Goal: Task Accomplishment & Management: Manage account settings

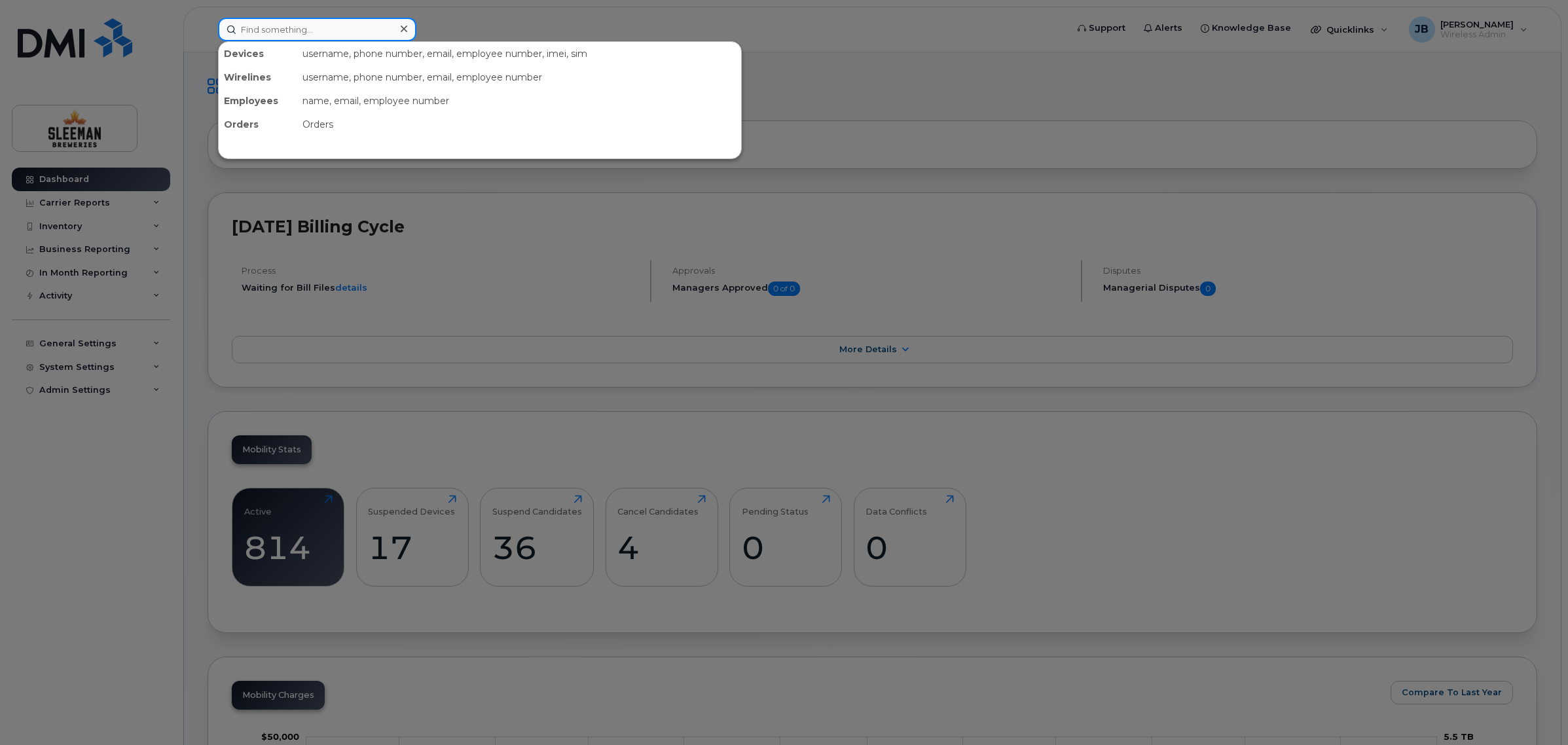
click at [311, 28] on input at bounding box center [317, 29] width 198 height 23
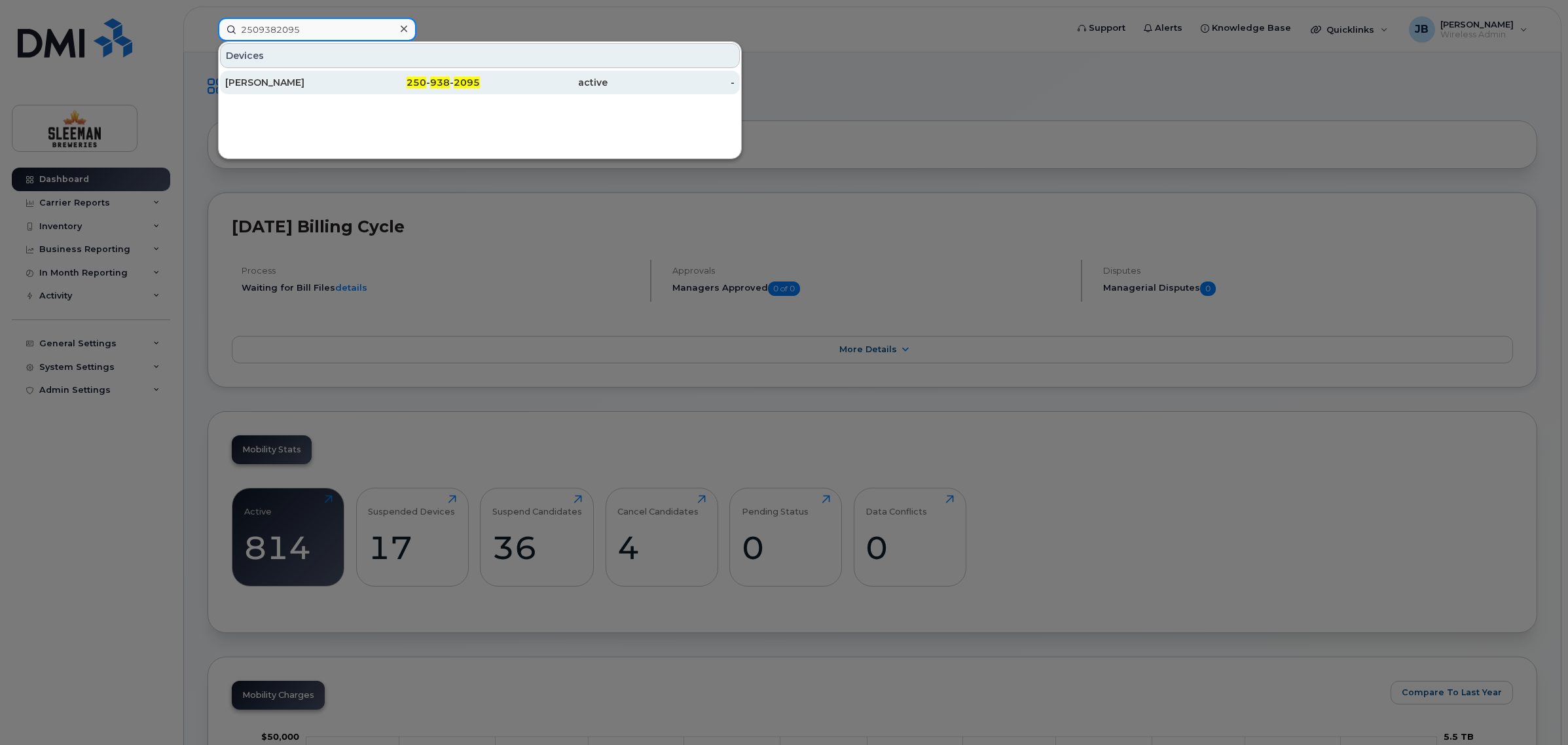
type input "2509382095"
click at [432, 84] on span "938" at bounding box center [440, 82] width 20 height 12
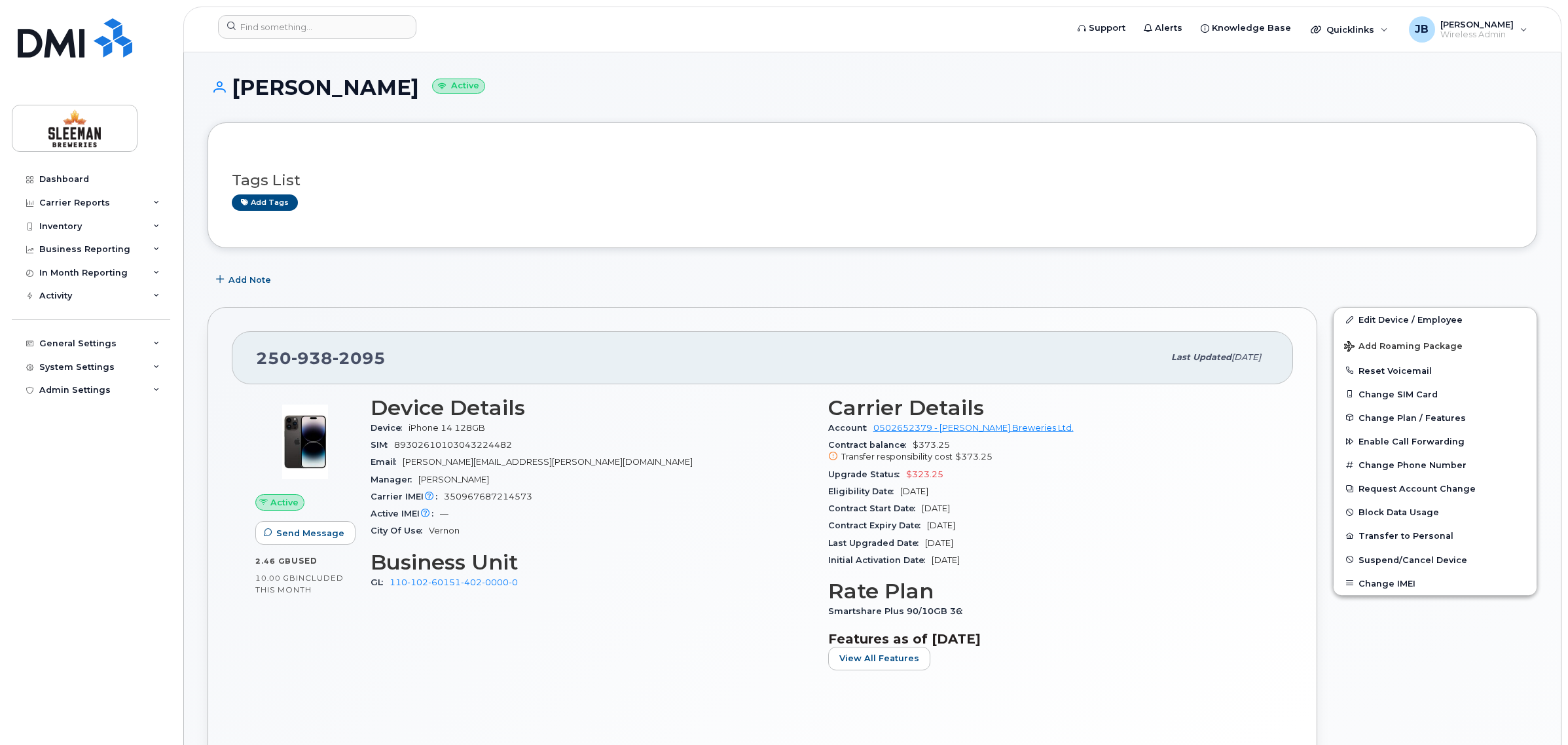
scroll to position [82, 0]
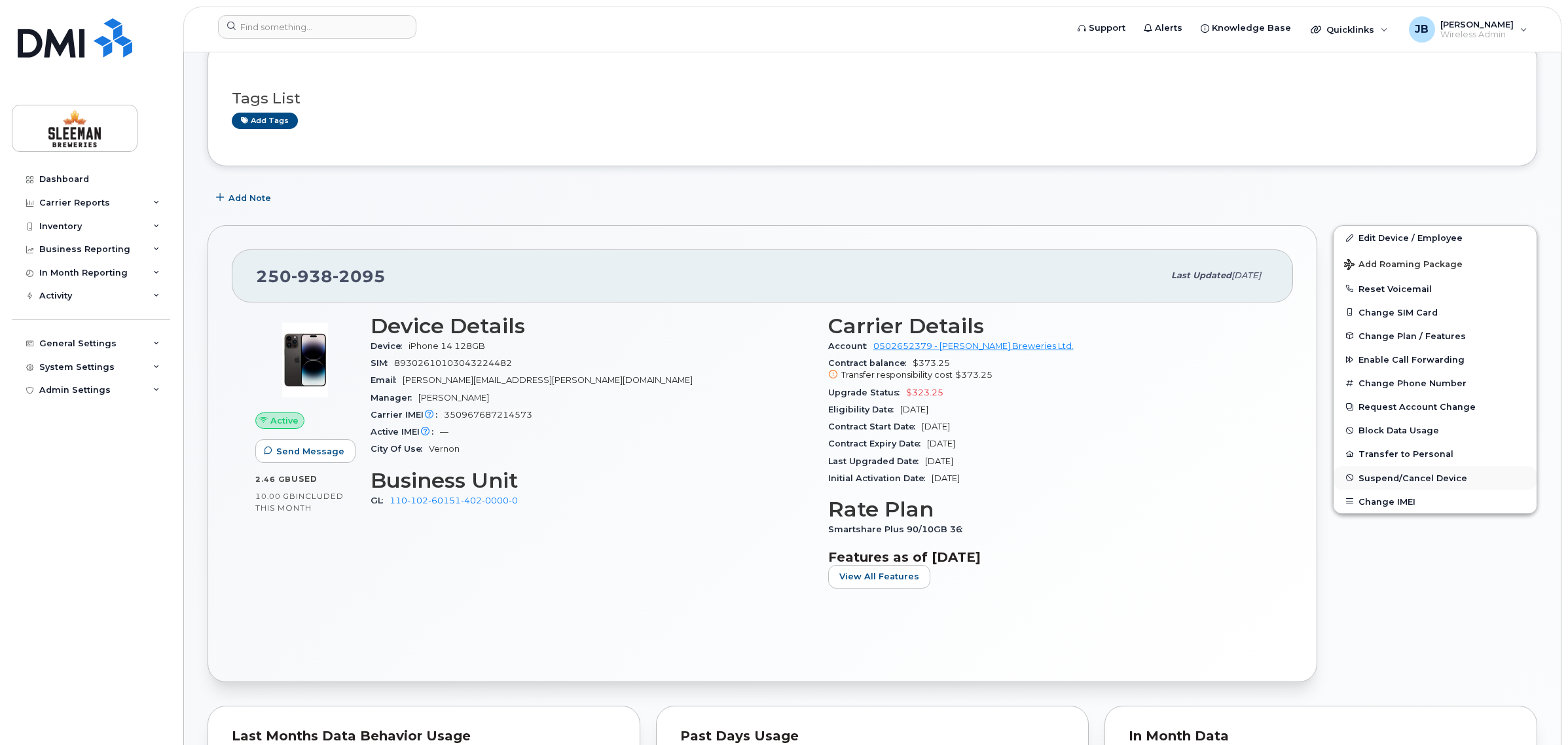
click at [1391, 473] on span "Suspend/Cancel Device" at bounding box center [1413, 478] width 108 height 10
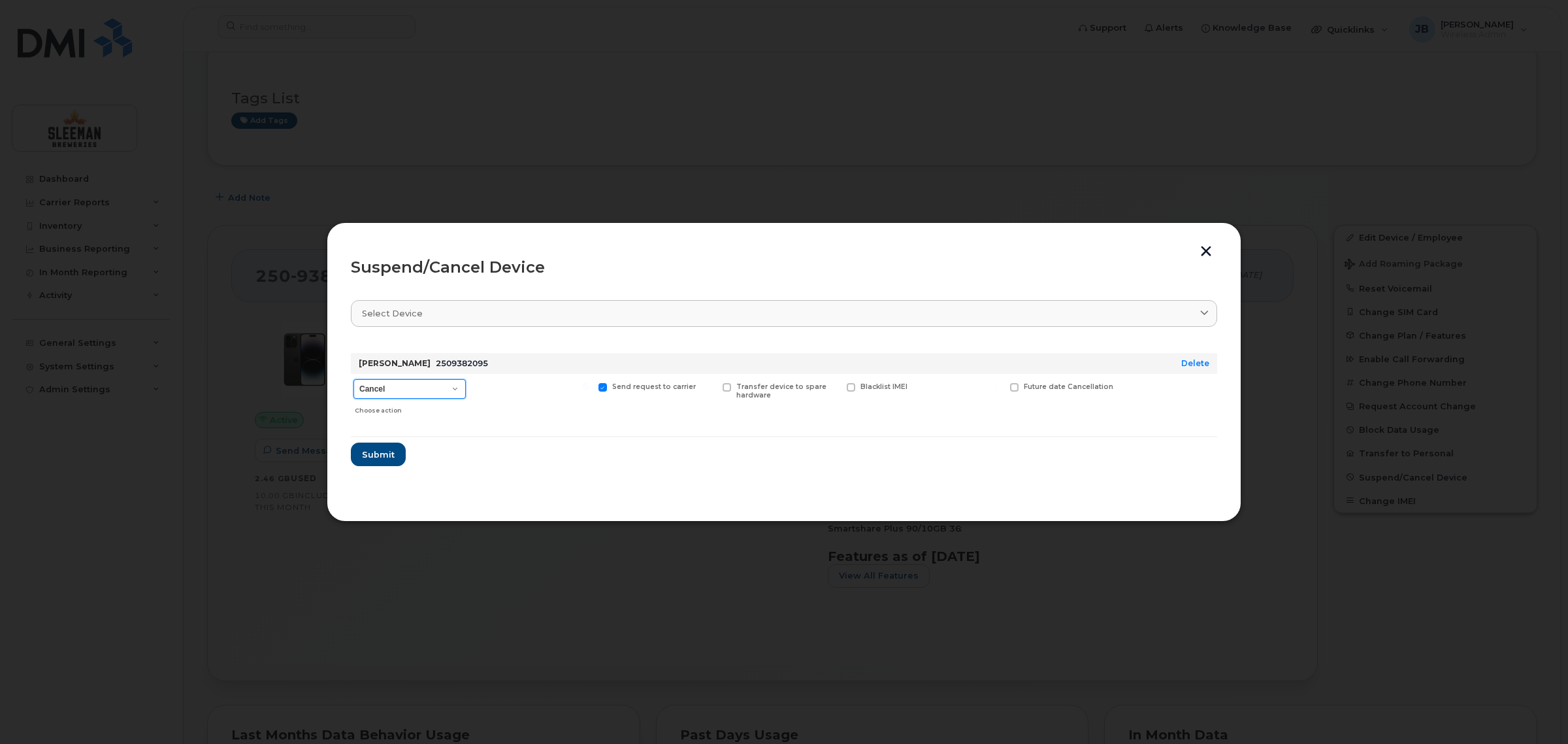
click at [461, 390] on select "Cancel Suspend - Extend Suspension Suspend - Reduced Rate Suspend - Full Rate S…" at bounding box center [409, 389] width 112 height 20
select select "[object Object]"
click at [353, 379] on select "Cancel Suspend - Extend Suspension Suspend - Reduced Rate Suspend - Full Rate S…" at bounding box center [409, 389] width 112 height 20
click at [371, 455] on span "Submit" at bounding box center [378, 455] width 33 height 13
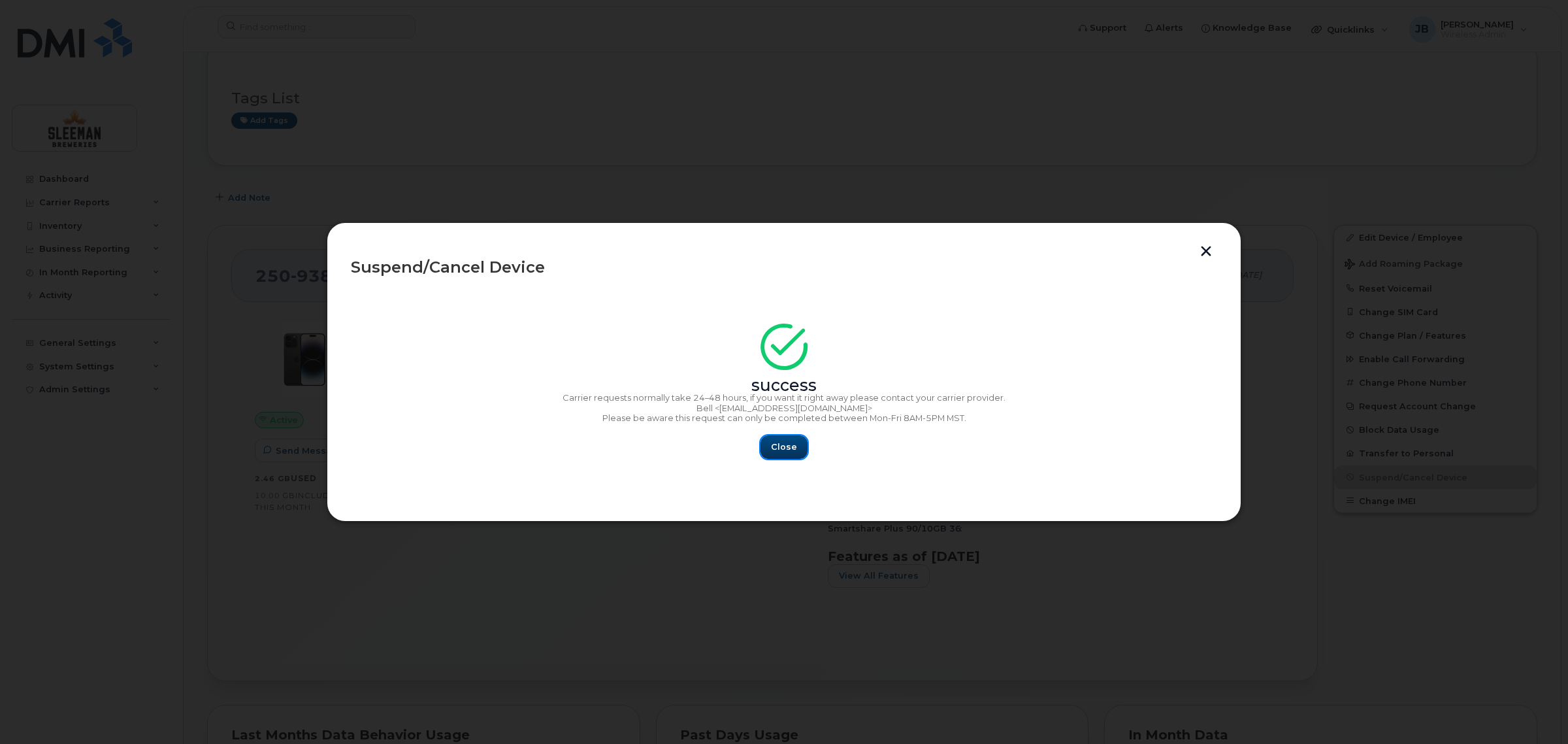
click at [791, 448] on span "Close" at bounding box center [784, 447] width 26 height 13
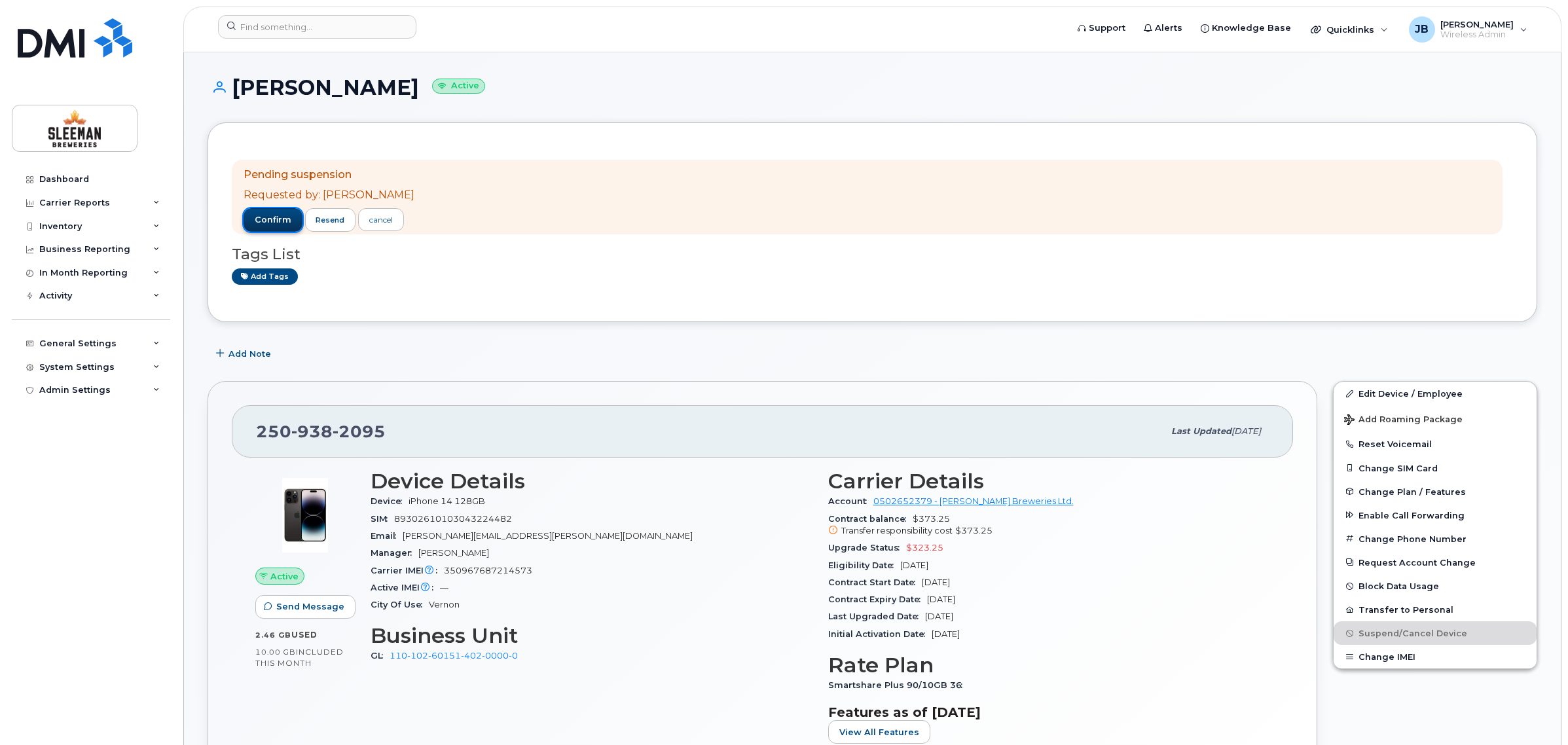
click at [267, 214] on span "confirm" at bounding box center [273, 219] width 37 height 12
click at [273, 217] on span "confirm" at bounding box center [273, 219] width 37 height 12
